Goal: Task Accomplishment & Management: Use online tool/utility

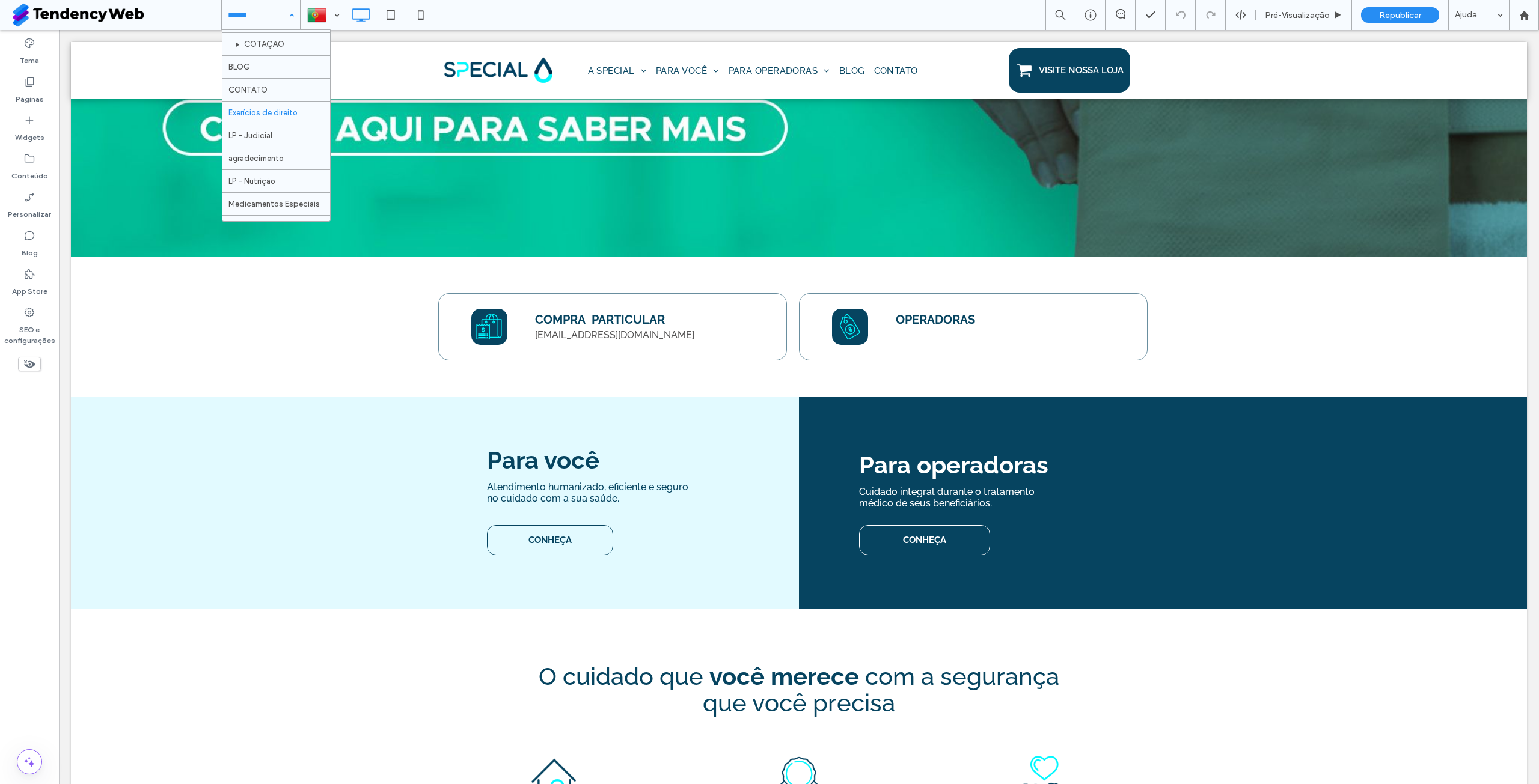
scroll to position [607, 0]
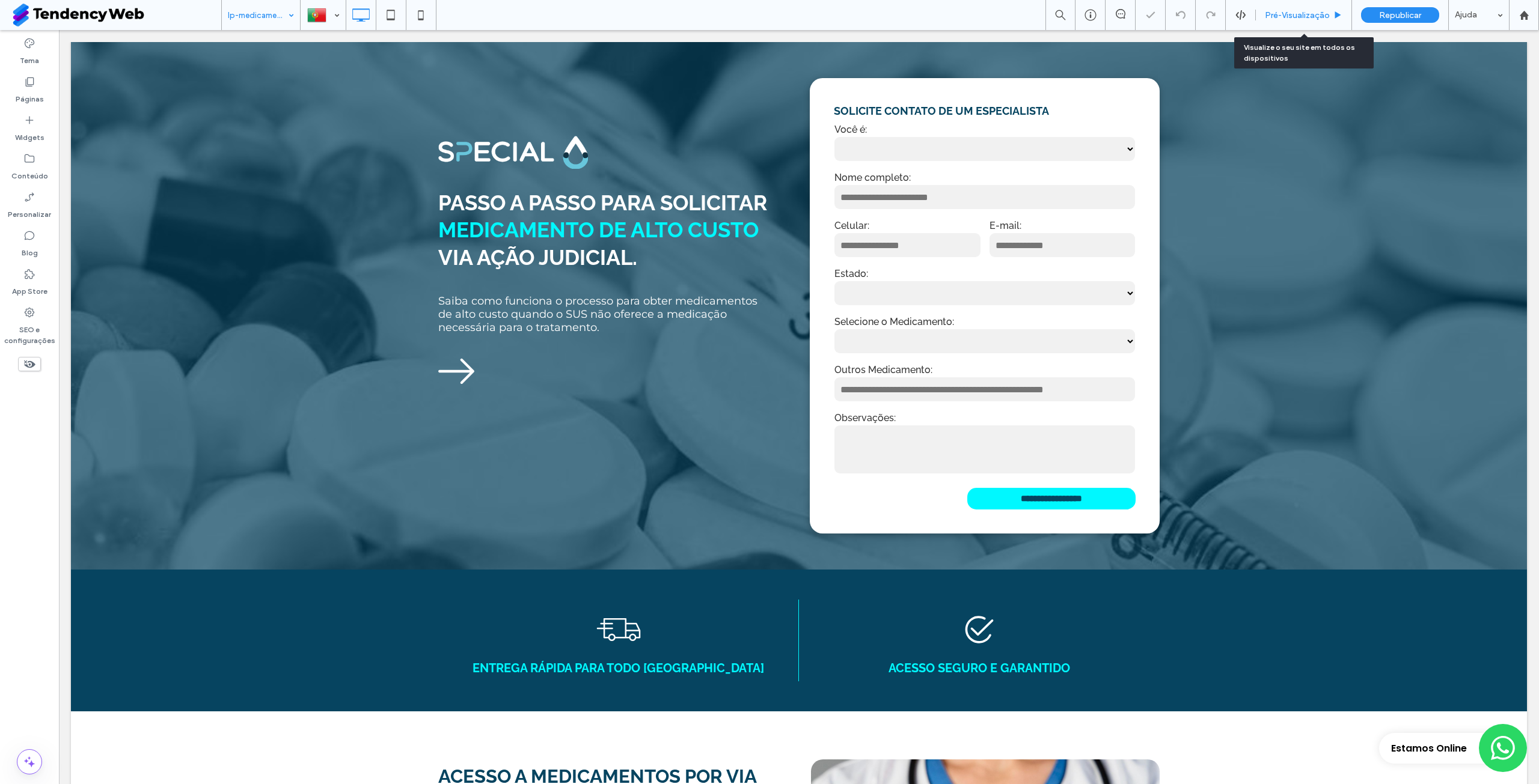
drag, startPoint x: 1101, startPoint y: 104, endPoint x: 1308, endPoint y: 15, distance: 225.3
click at [1308, 15] on span "Pré-Visualizaçāo" at bounding box center [1297, 15] width 65 height 11
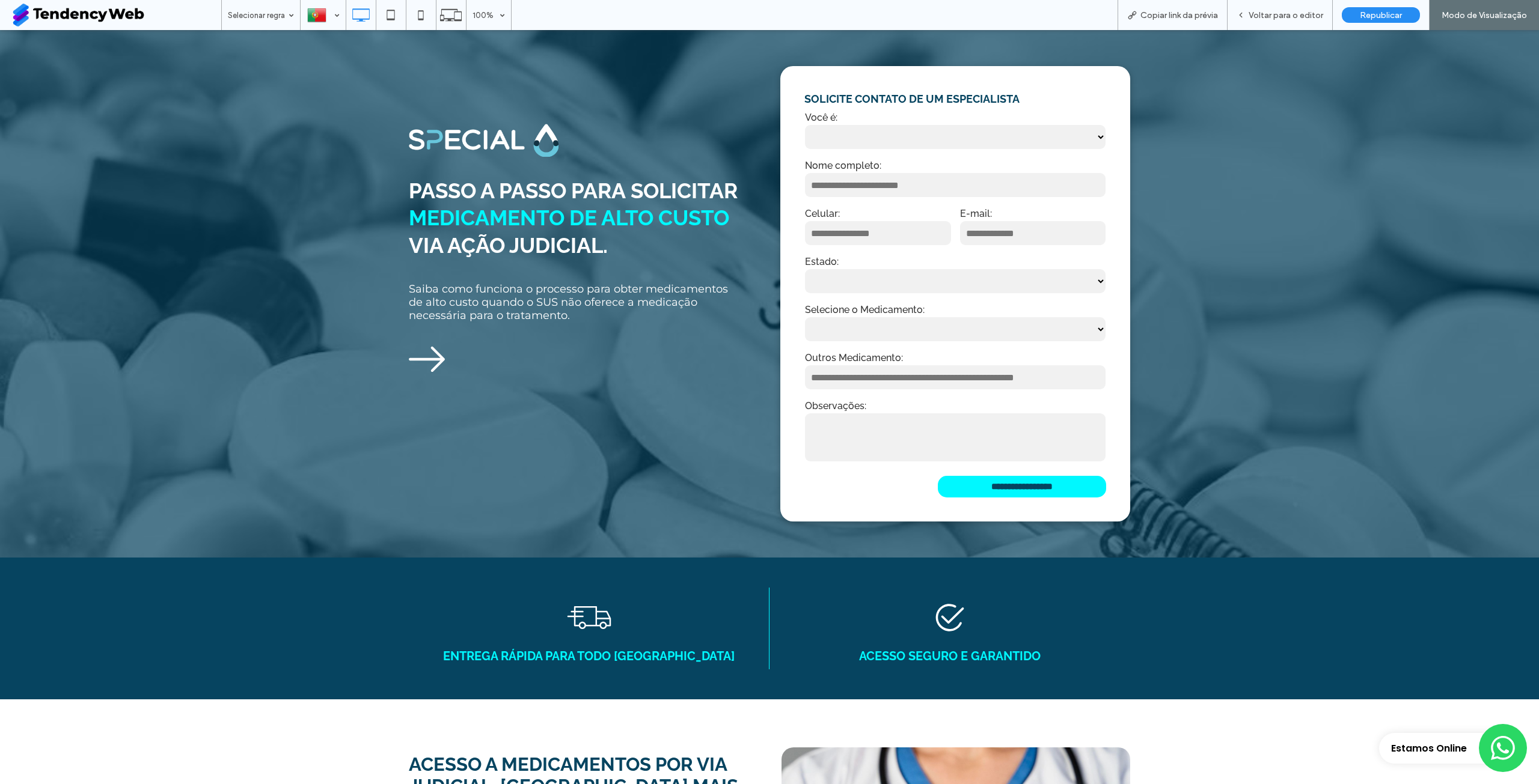
click at [998, 335] on select "**********" at bounding box center [955, 330] width 301 height 24
click at [883, 306] on label "Selecione o Medicamento:" at bounding box center [955, 310] width 301 height 11
click at [921, 329] on select "**********" at bounding box center [955, 330] width 301 height 24
click at [866, 299] on div "Estado: ** ** ** ** ** ** ** ** ** ** ** ** ** ** ** ** * ** ** ** ** * ** ** *…" at bounding box center [955, 276] width 310 height 48
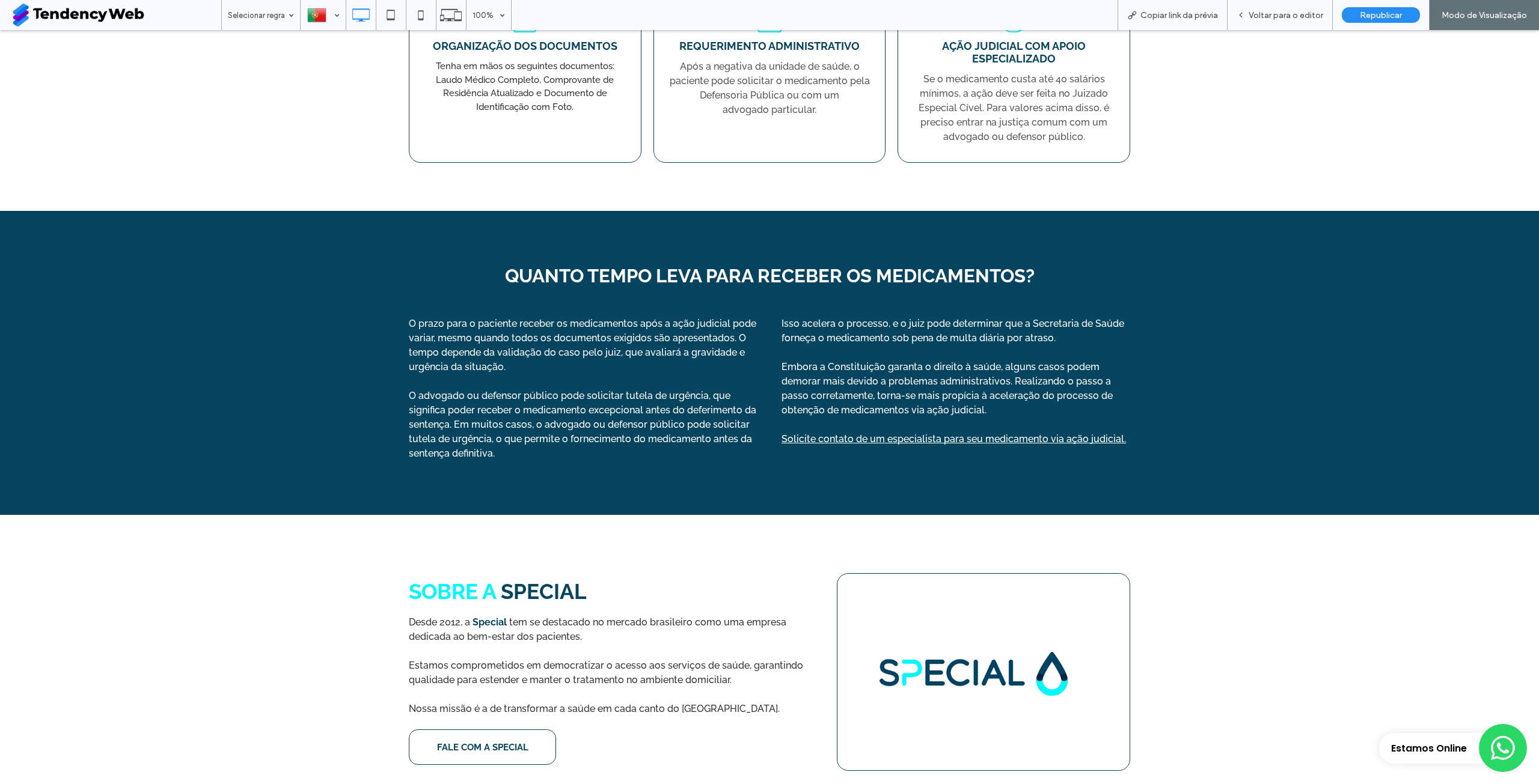
scroll to position [1322, 0]
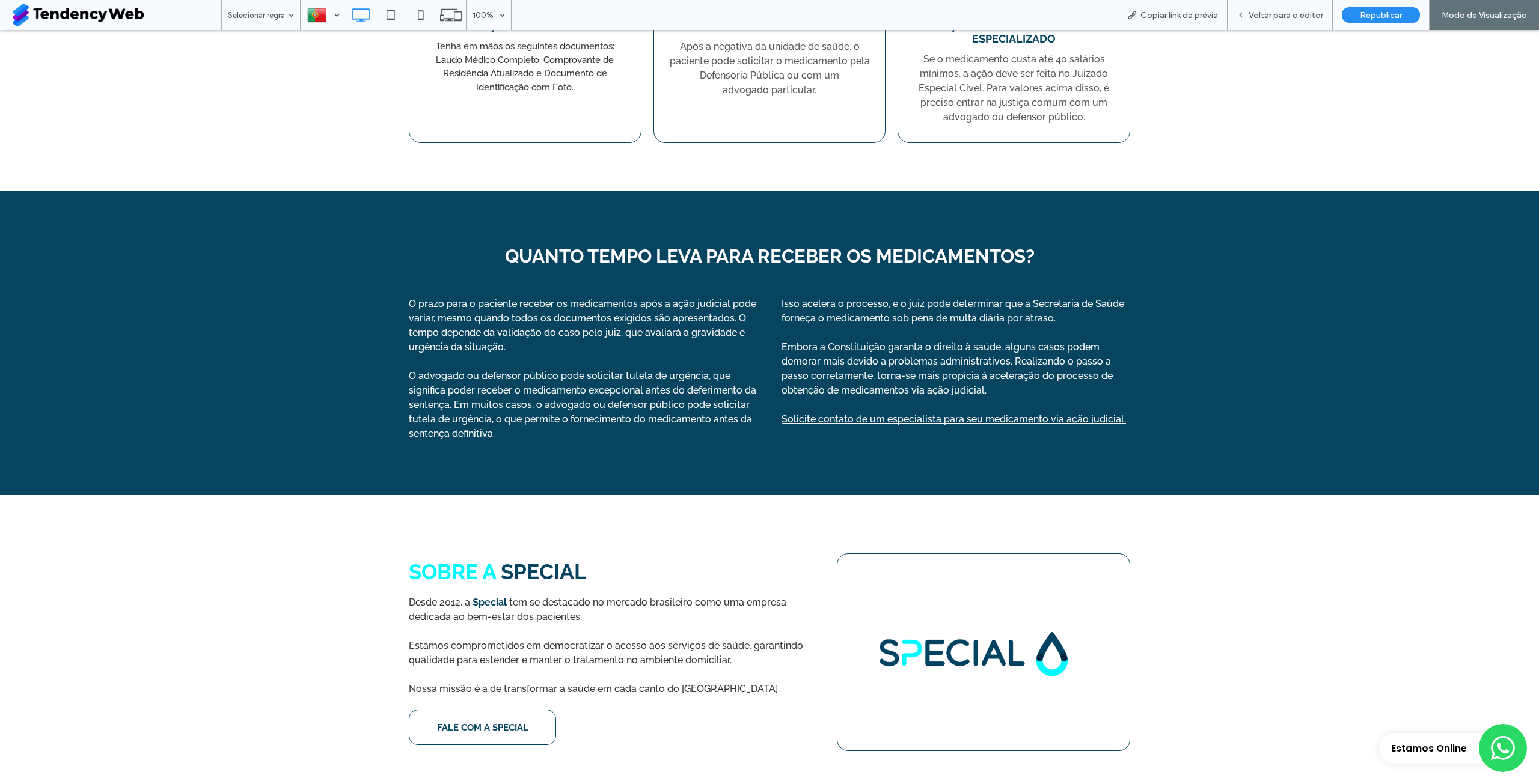
click at [1479, 765] on button "Fale conosco pelo WhatsApp" at bounding box center [1502, 748] width 48 height 48
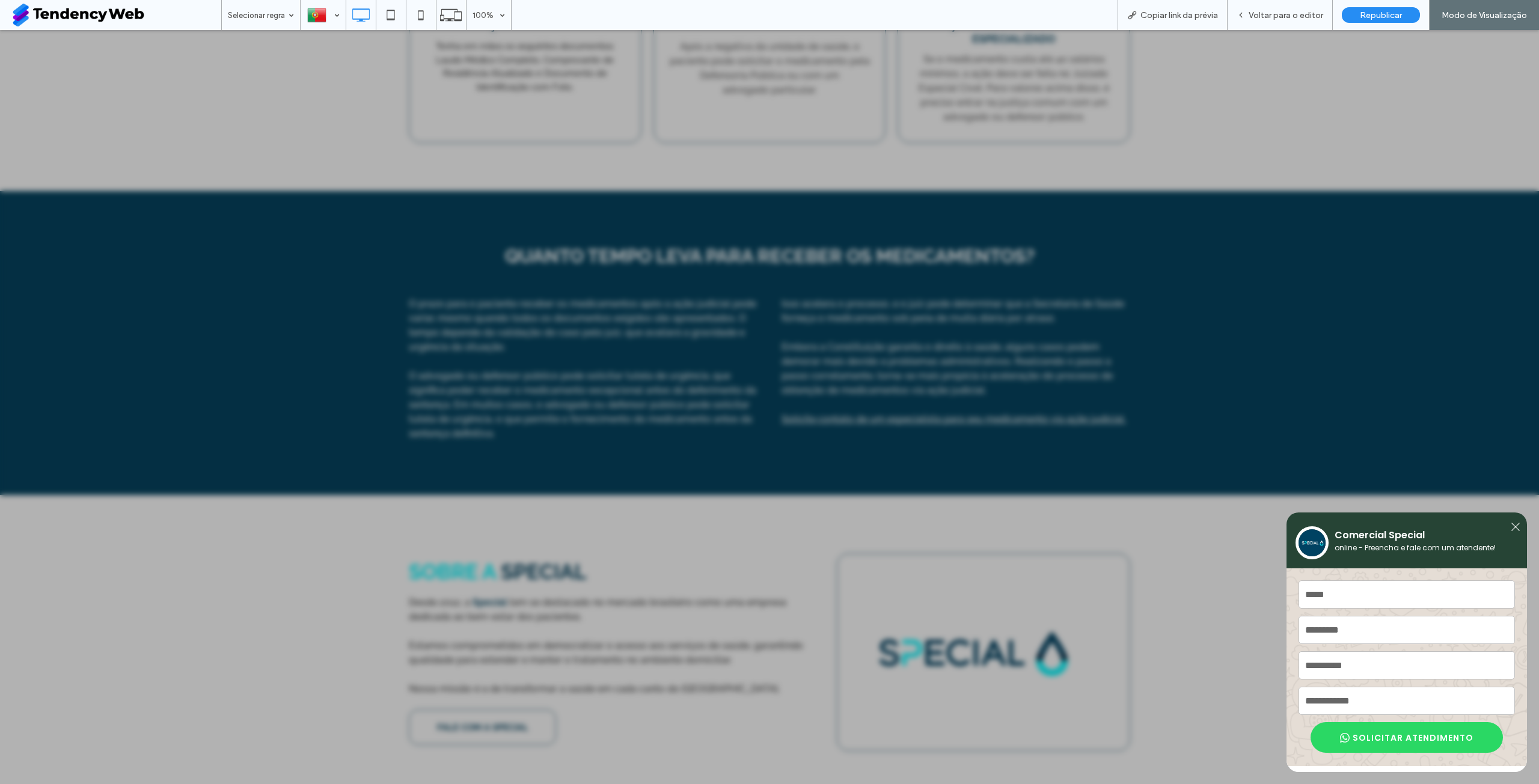
click at [1518, 521] on icon at bounding box center [1515, 526] width 11 height 11
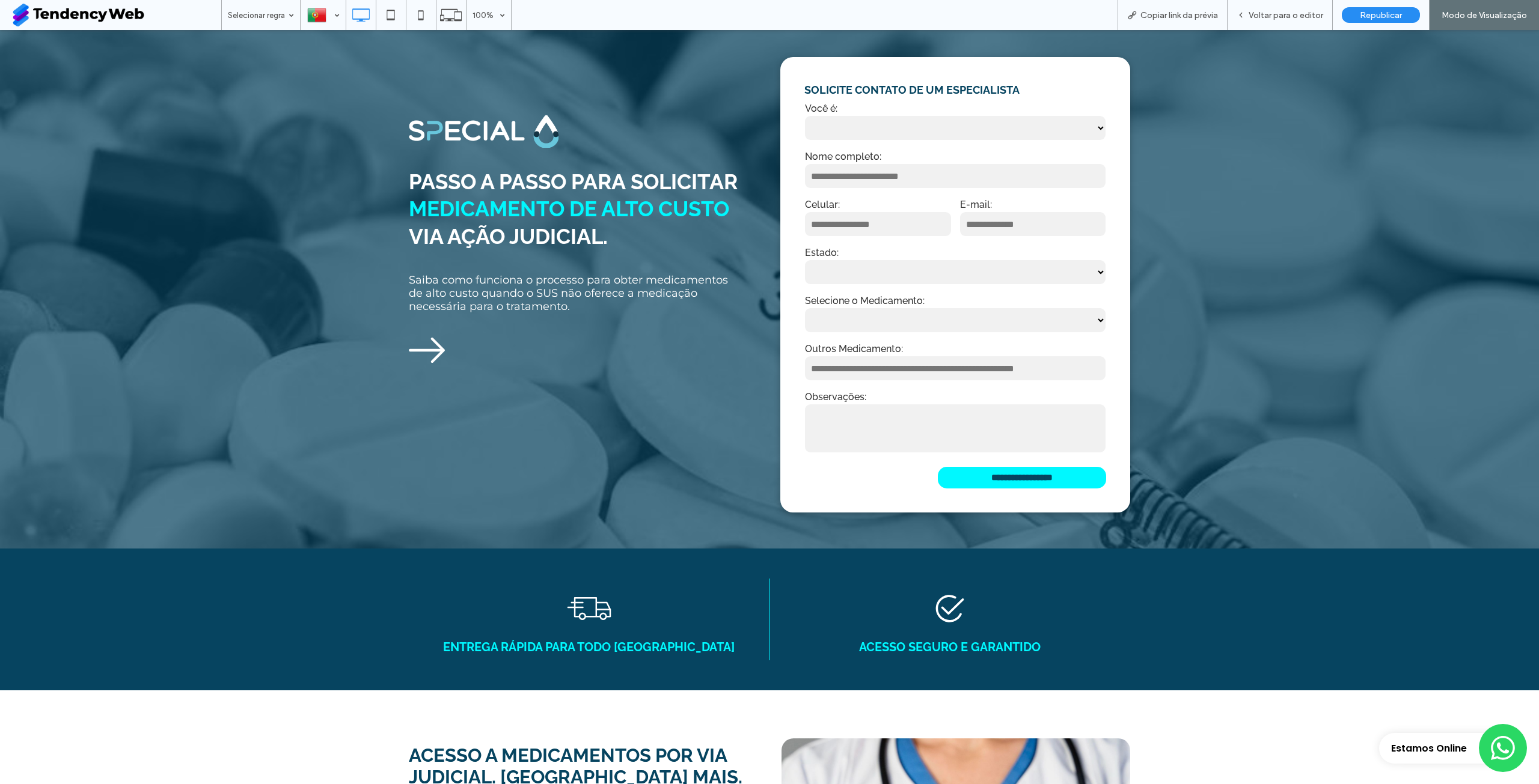
scroll to position [0, 0]
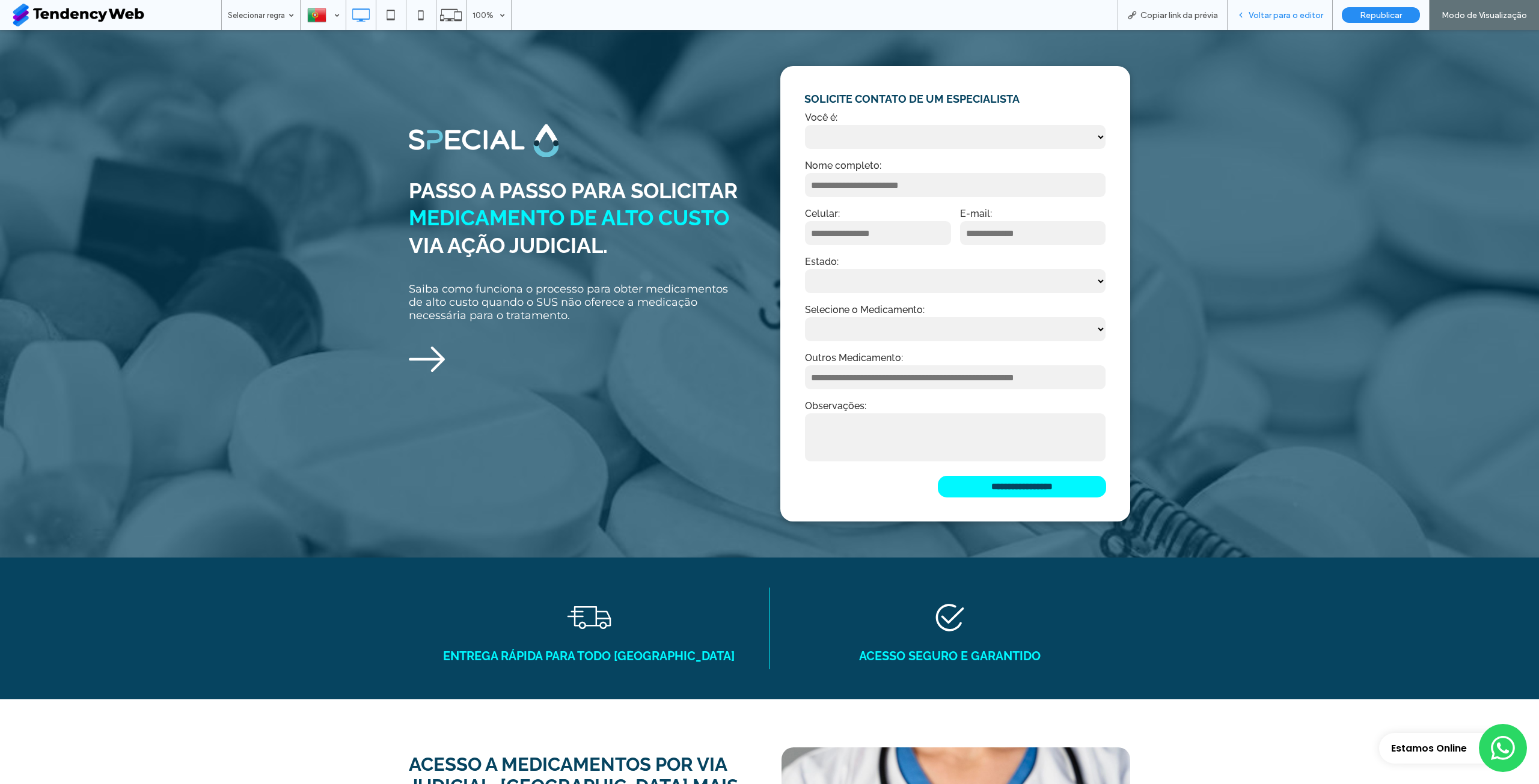
drag, startPoint x: 1287, startPoint y: 18, endPoint x: 1214, endPoint y: 29, distance: 73.8
click at [1287, 18] on span "Voltar para o editor" at bounding box center [1285, 15] width 74 height 11
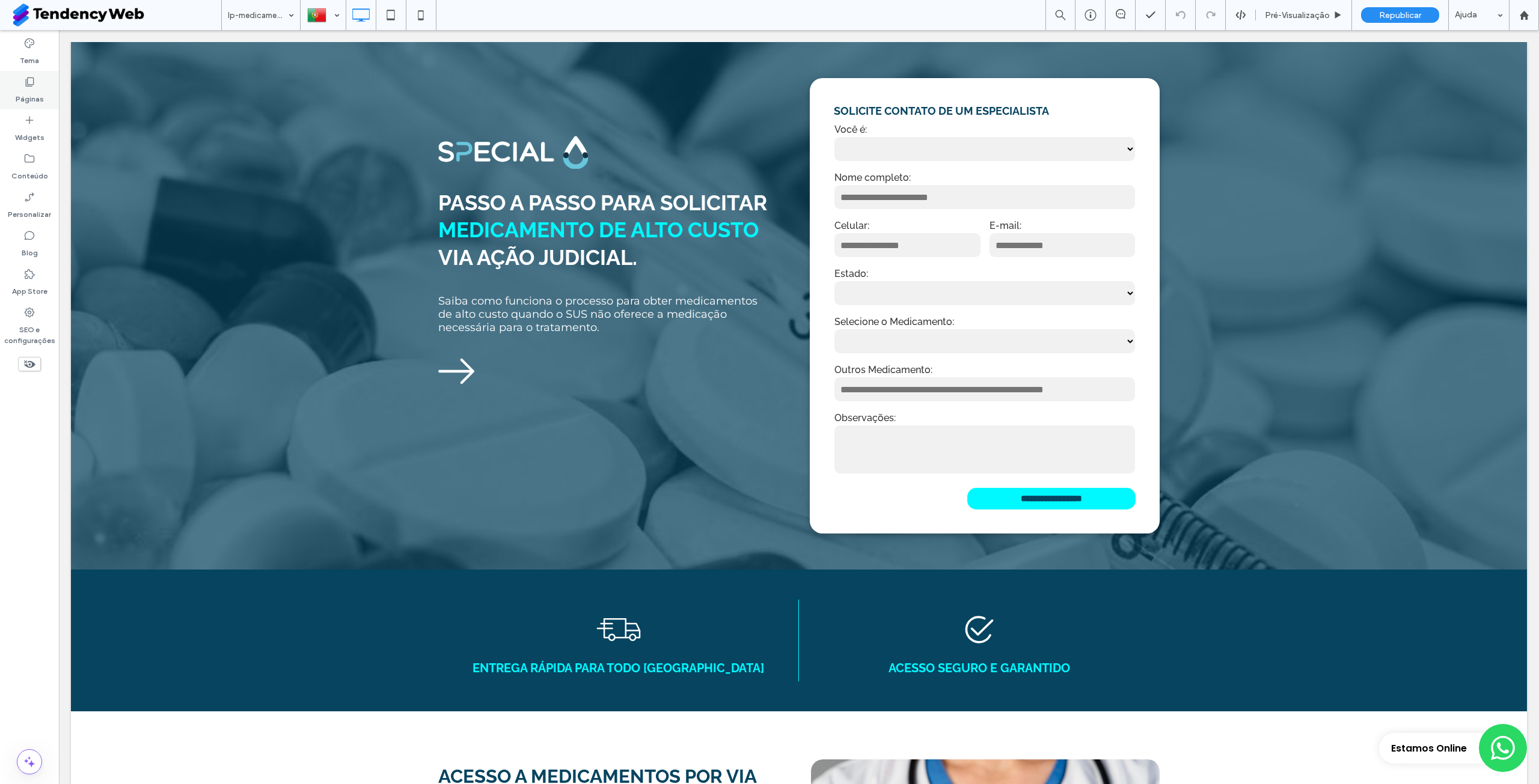
click at [32, 89] on label "Páginas" at bounding box center [29, 96] width 28 height 17
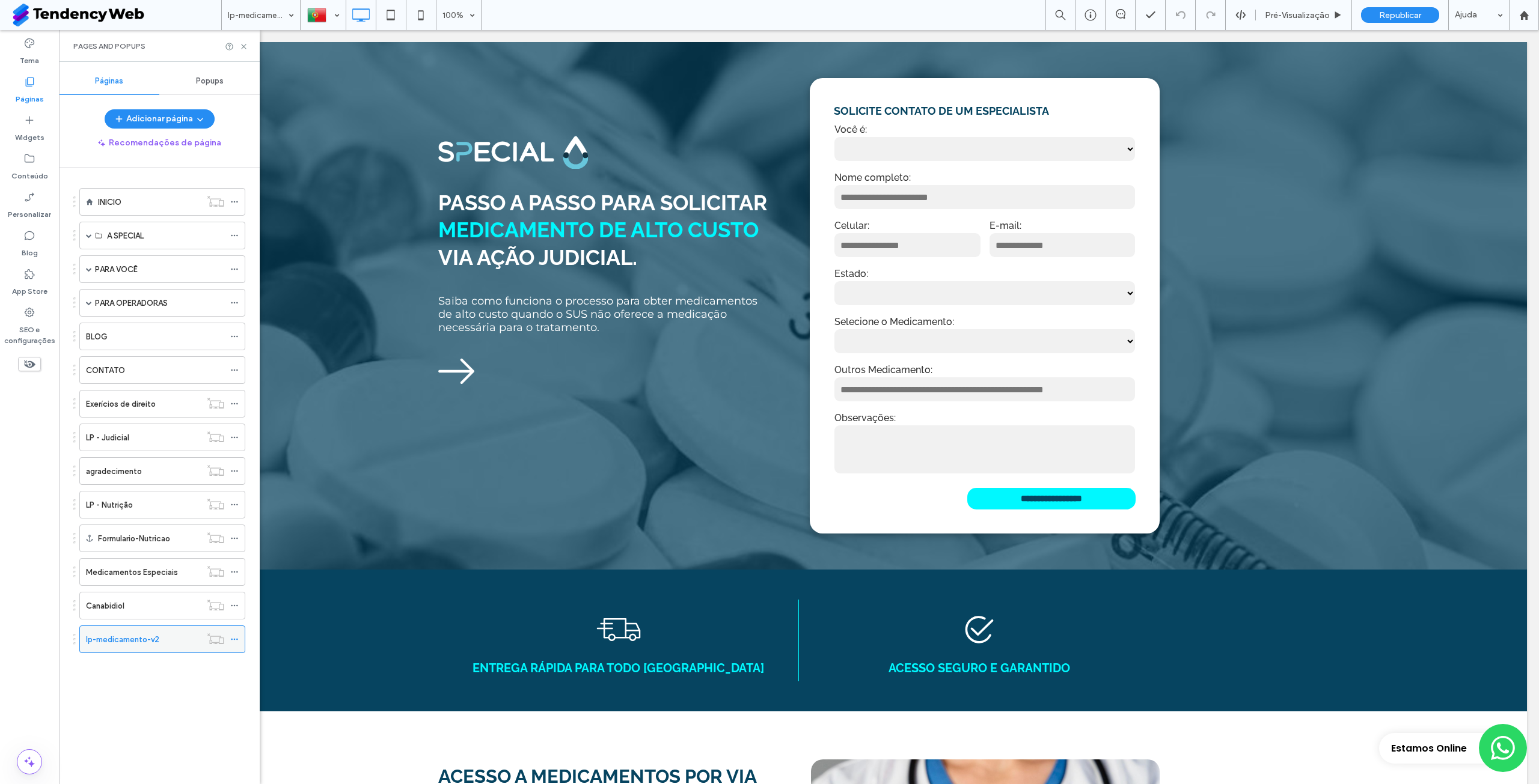
click at [239, 641] on div at bounding box center [238, 639] width 15 height 18
click at [234, 643] on icon at bounding box center [234, 639] width 8 height 8
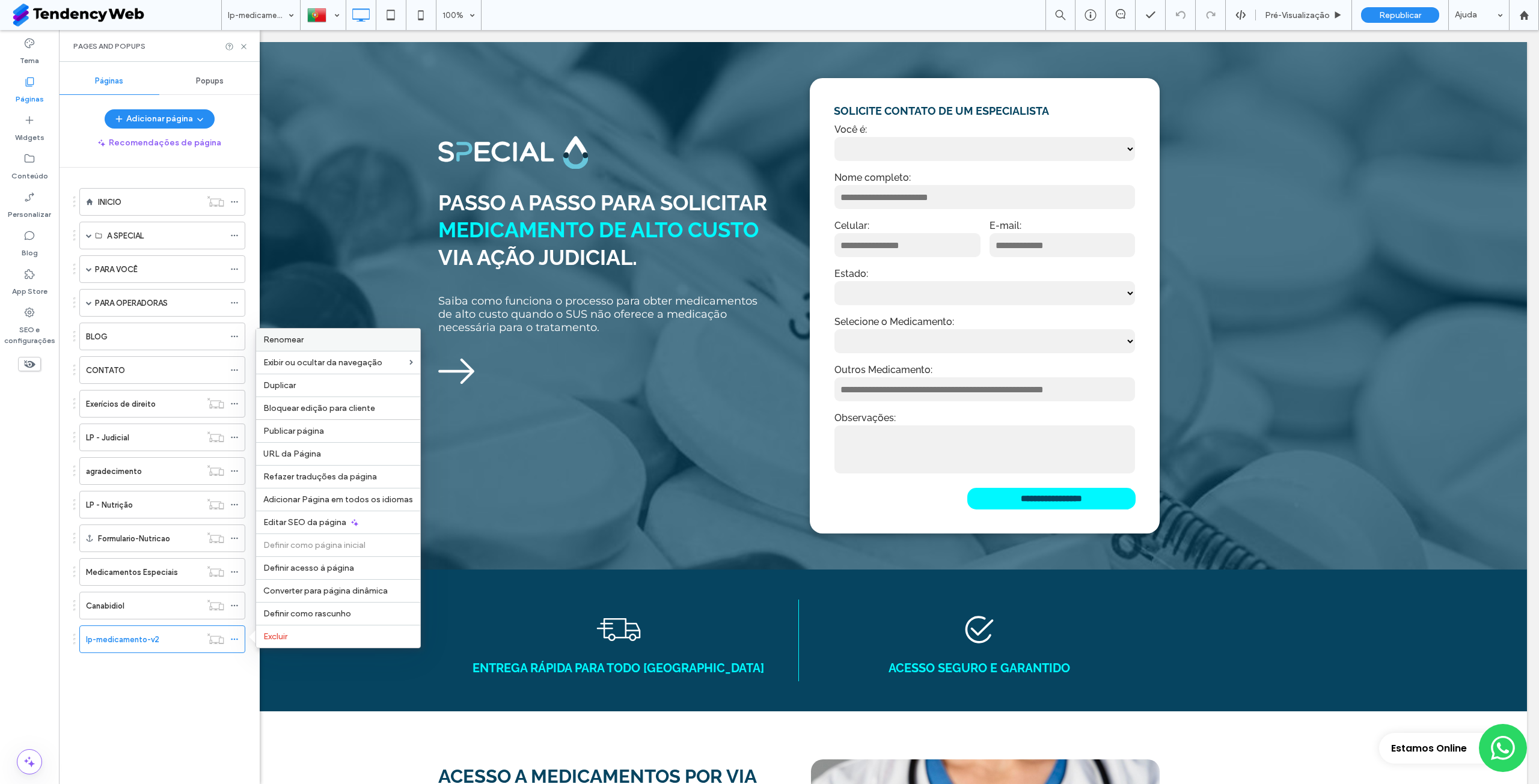
click at [306, 340] on label "Renomear" at bounding box center [338, 339] width 150 height 11
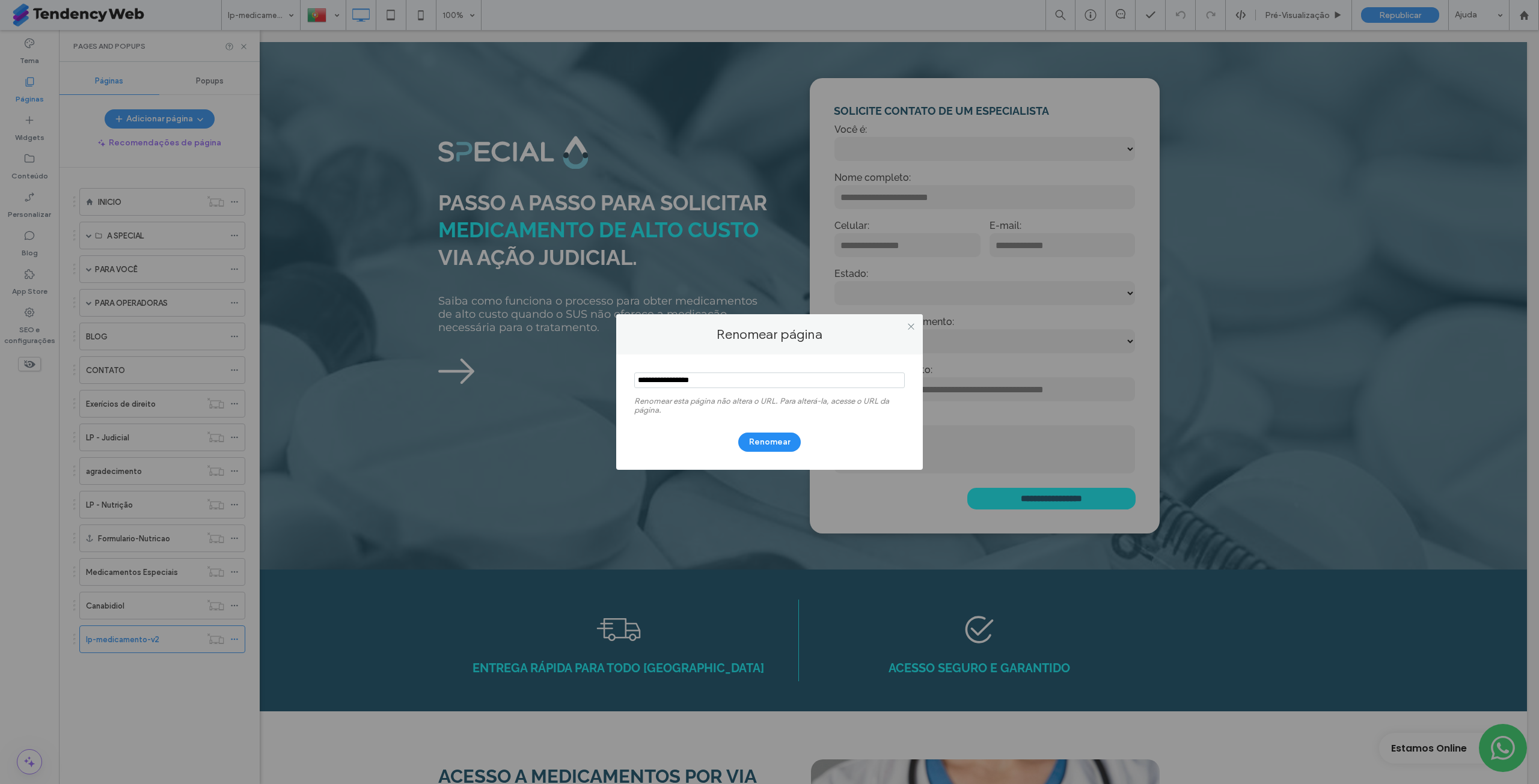
type input "*"
type input "**********"
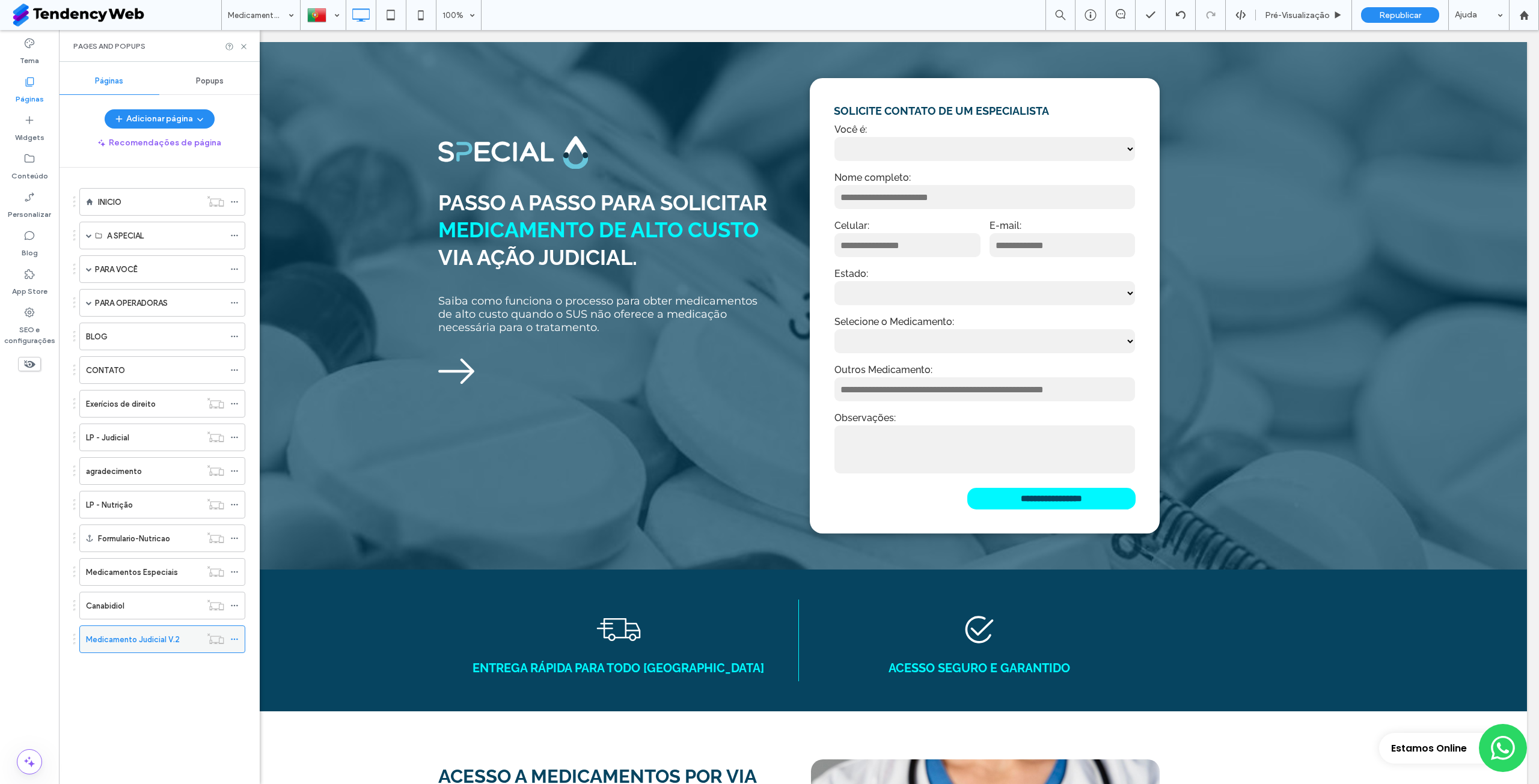
click at [238, 641] on div at bounding box center [238, 639] width 15 height 18
click at [238, 637] on icon at bounding box center [234, 639] width 8 height 8
click at [156, 609] on div "Canabidiol" at bounding box center [143, 606] width 115 height 13
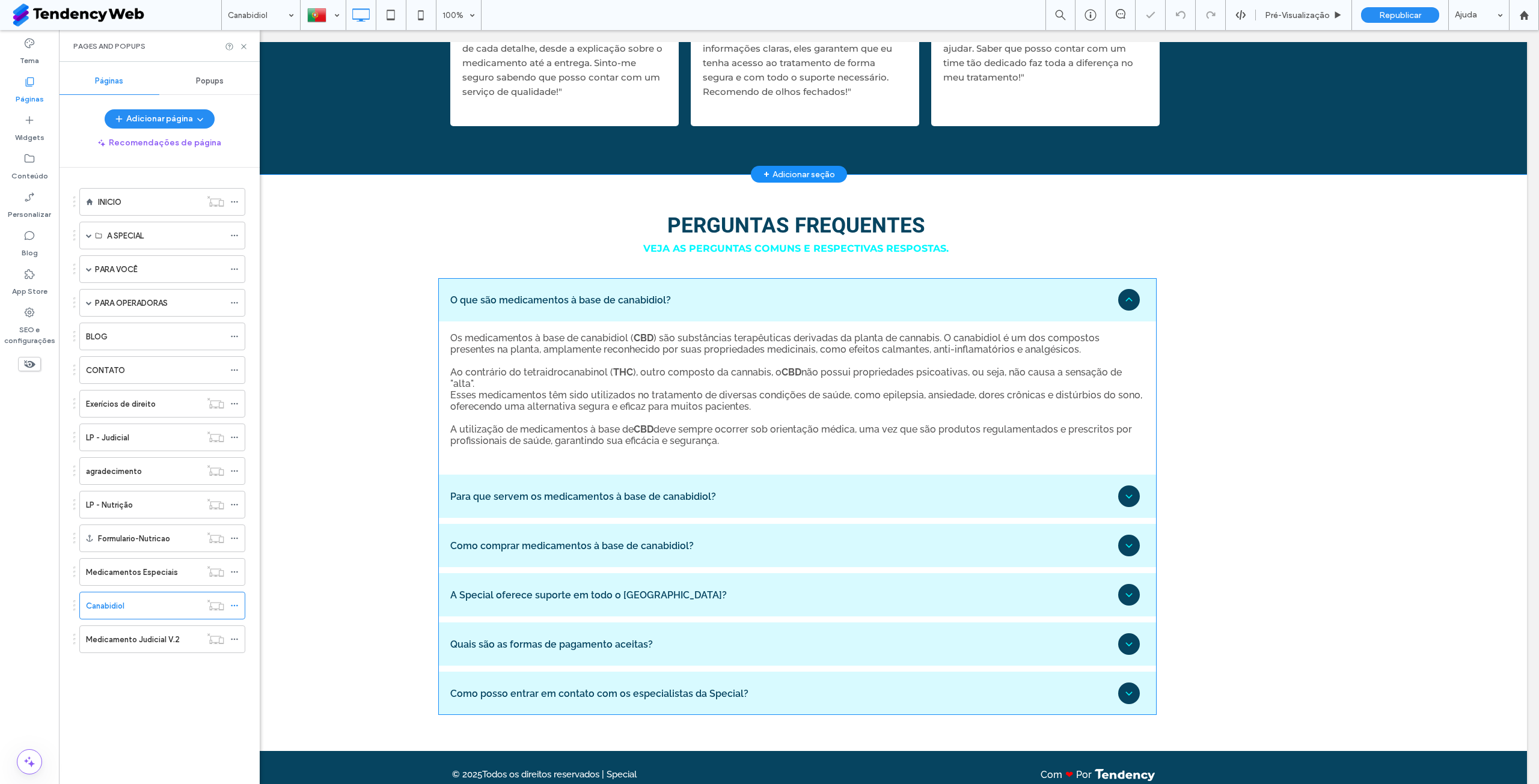
scroll to position [938, 0]
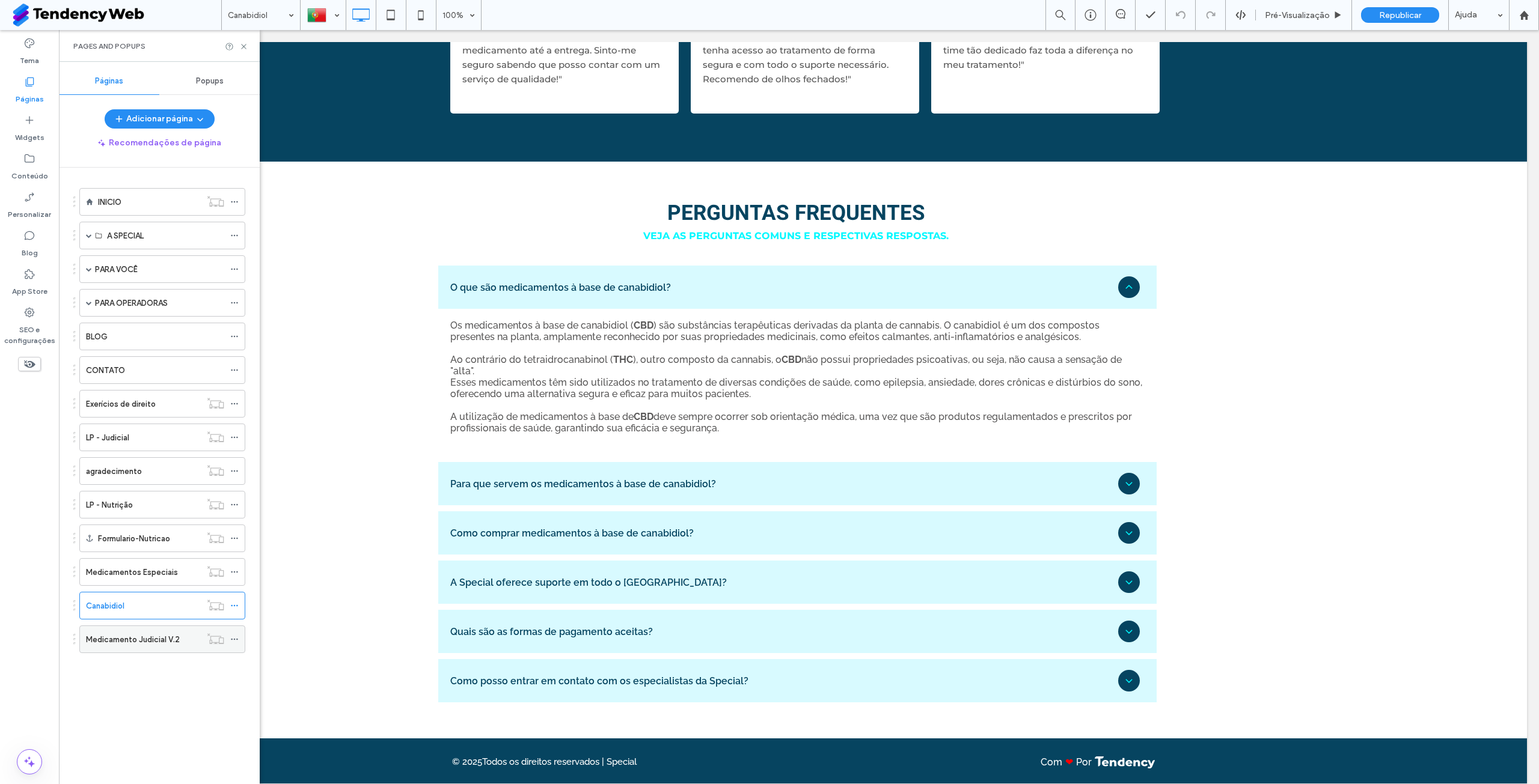
click at [158, 634] on label "Medicamento Judicial V.2" at bounding box center [133, 640] width 94 height 21
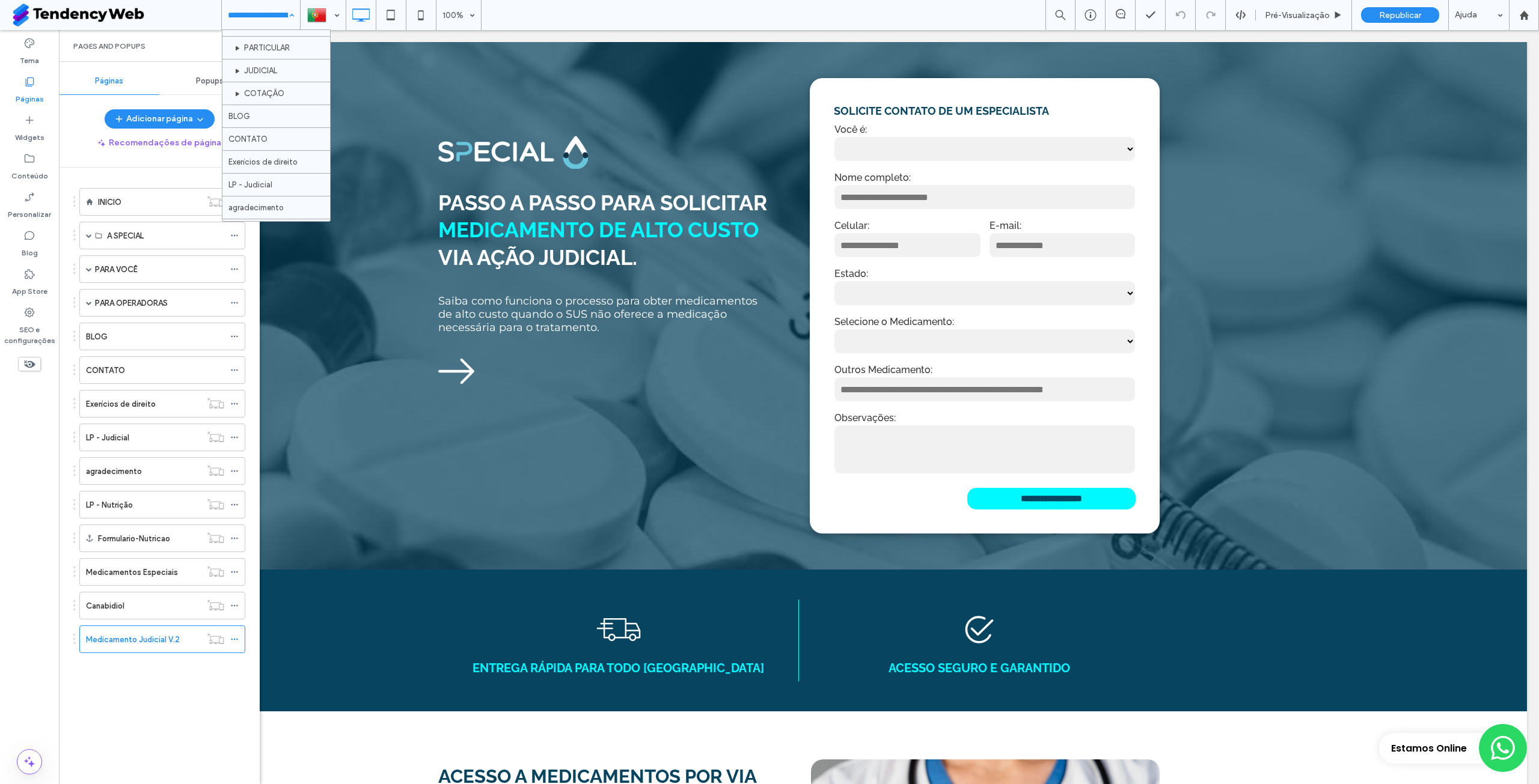
scroll to position [607, 0]
click at [953, 255] on input "tel" at bounding box center [907, 246] width 146 height 24
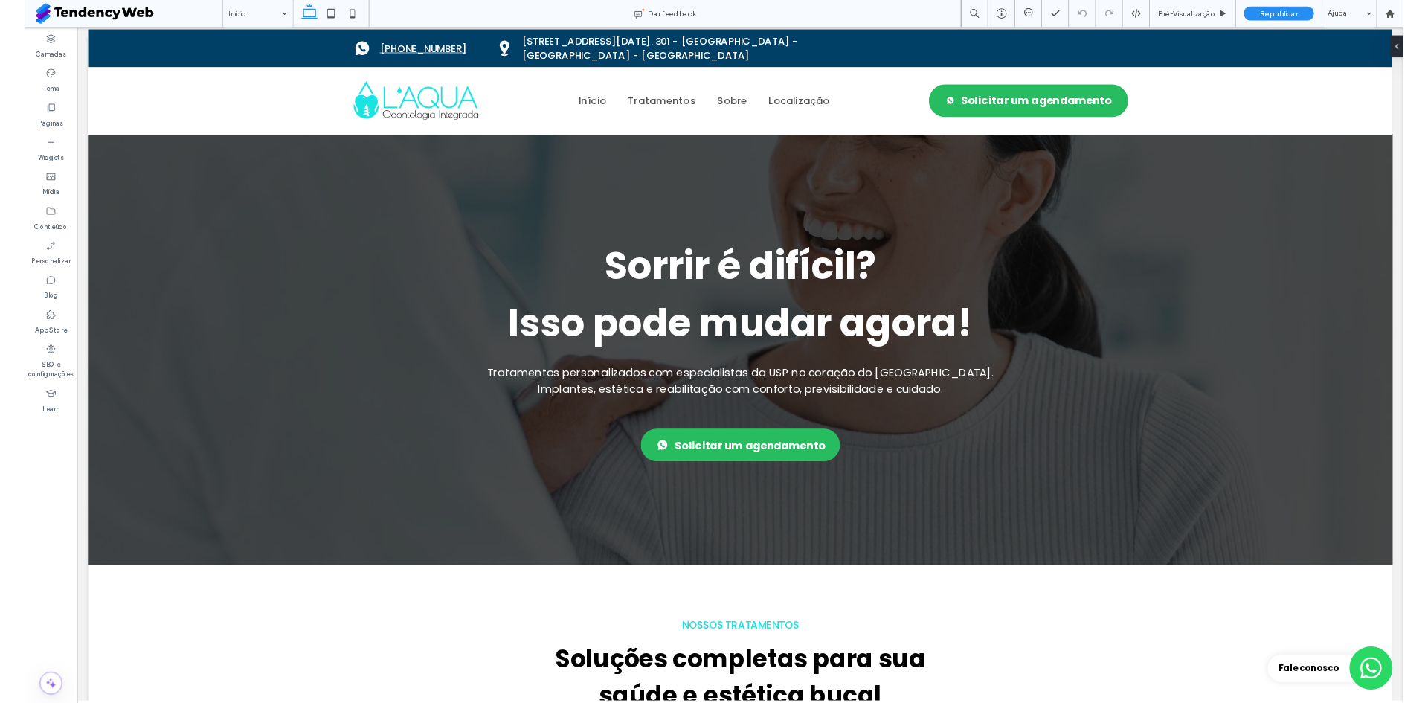
scroll to position [685, 0]
